Goal: Find contact information: Find contact information

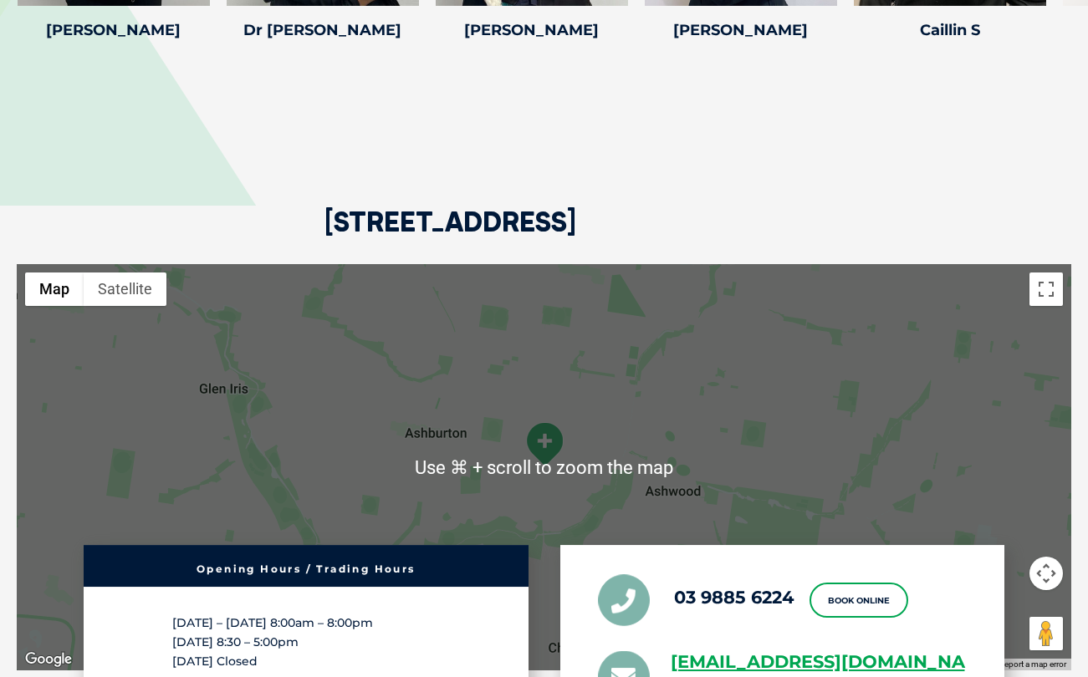
scroll to position [2548, 0]
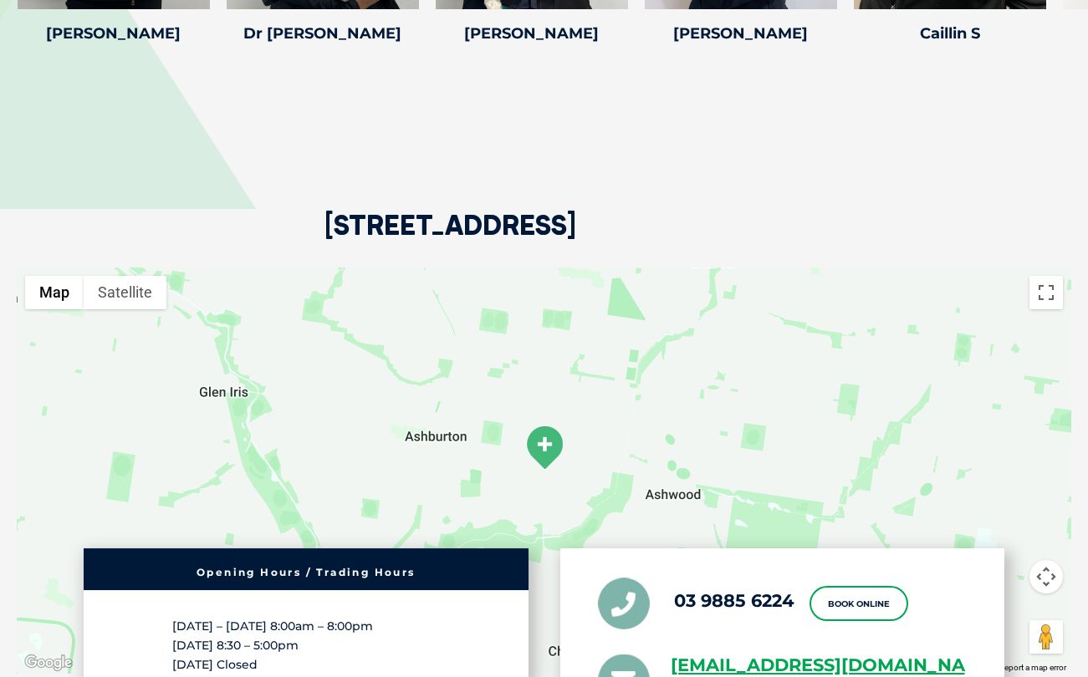
drag, startPoint x: 323, startPoint y: 208, endPoint x: 779, endPoint y: 207, distance: 456.6
click at [779, 207] on div "[STREET_ADDRESS]" at bounding box center [544, 165] width 1055 height 203
copy h2 "[STREET_ADDRESS]"
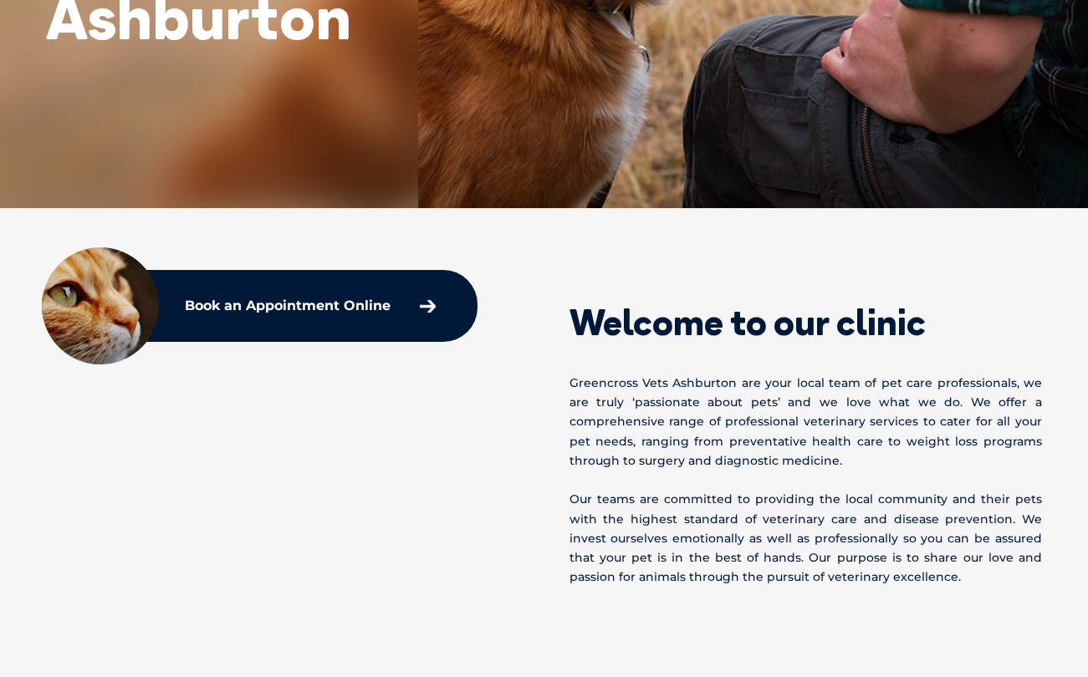
scroll to position [0, 0]
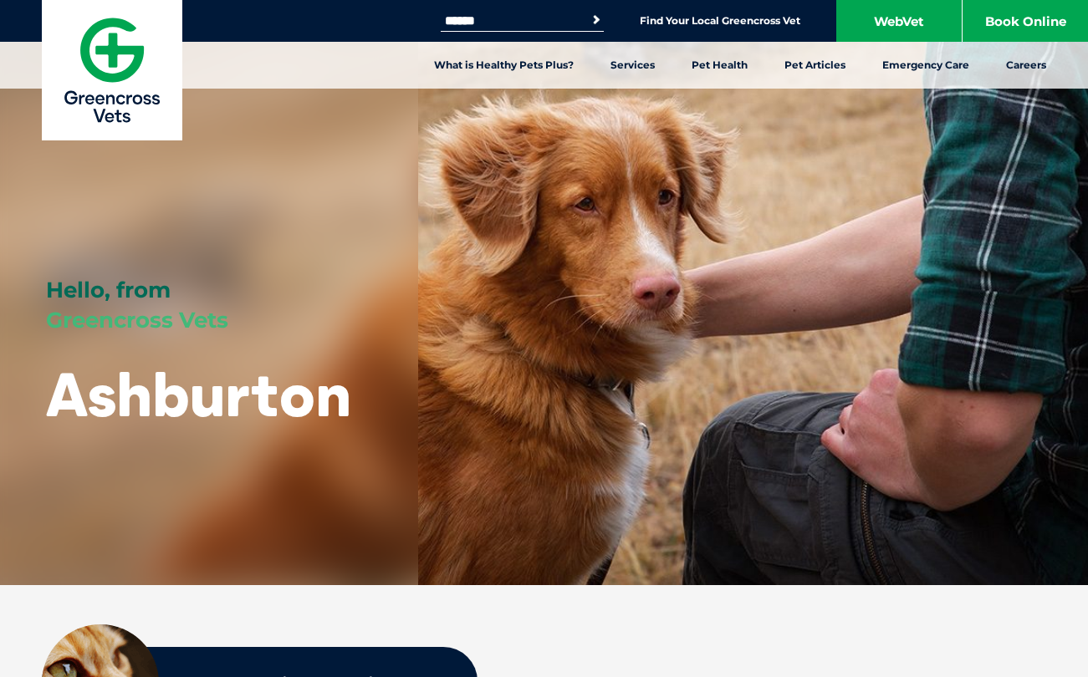
drag, startPoint x: 46, startPoint y: 319, endPoint x: 153, endPoint y: 339, distance: 108.8
click at [156, 337] on div "Hello, from Greencross Vets Ashburton" at bounding box center [209, 292] width 418 height 585
drag, startPoint x: 74, startPoint y: 327, endPoint x: 85, endPoint y: 327, distance: 11.7
click at [85, 327] on span "Greencross Vets" at bounding box center [137, 320] width 182 height 27
drag, startPoint x: 49, startPoint y: 321, endPoint x: 278, endPoint y: 365, distance: 232.4
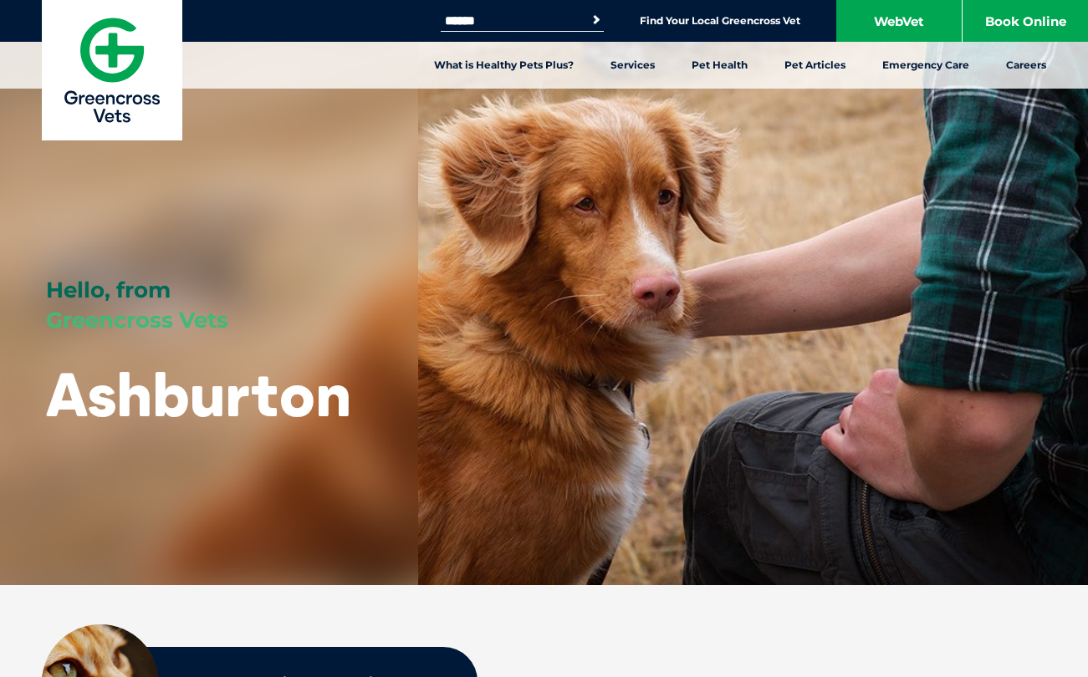
click at [278, 364] on div "Hello, from Greencross Vets Ashburton" at bounding box center [209, 292] width 418 height 585
